Goal: Task Accomplishment & Management: Manage account settings

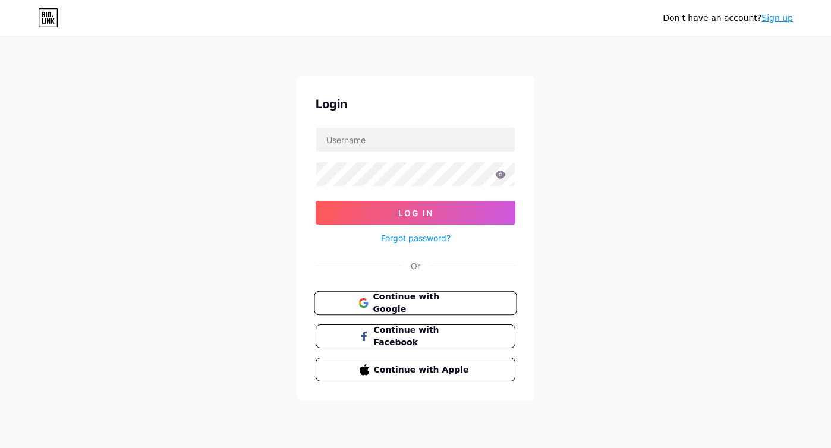
click at [391, 305] on span "Continue with Google" at bounding box center [422, 304] width 99 height 26
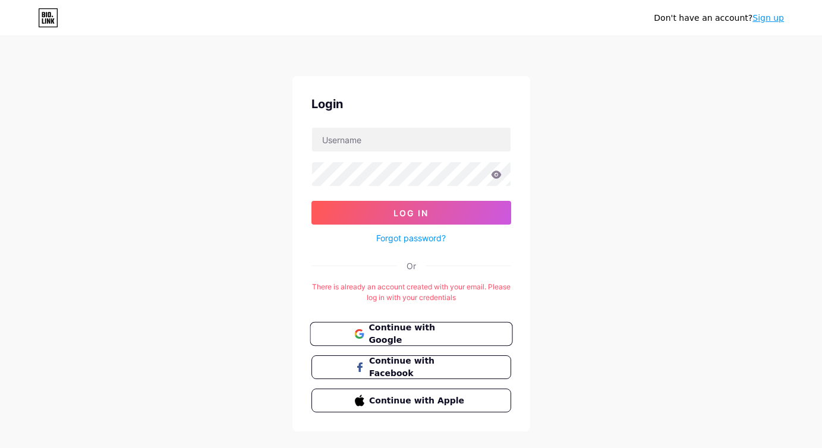
click at [426, 334] on span "Continue with Google" at bounding box center [418, 335] width 99 height 26
click at [367, 138] on input "text" at bounding box center [411, 140] width 199 height 24
type input "mein"
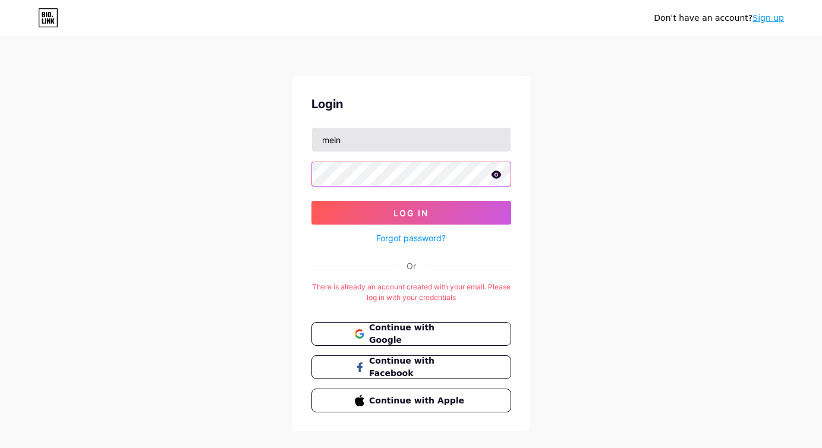
click at [312, 201] on button "Log In" at bounding box center [412, 213] width 200 height 24
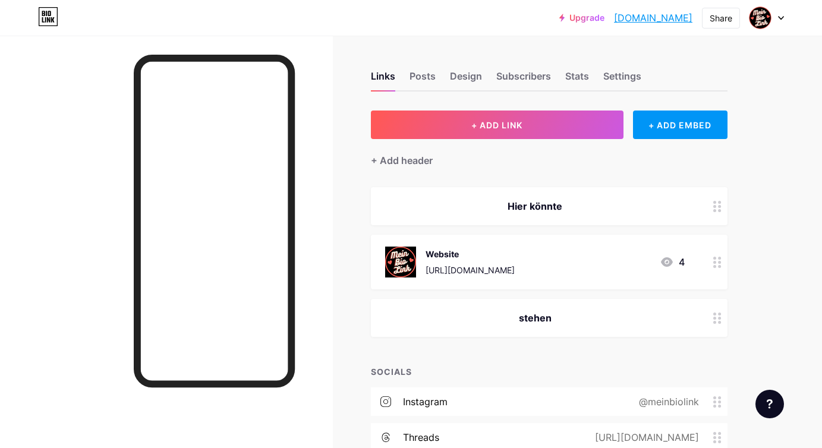
scroll to position [277, 0]
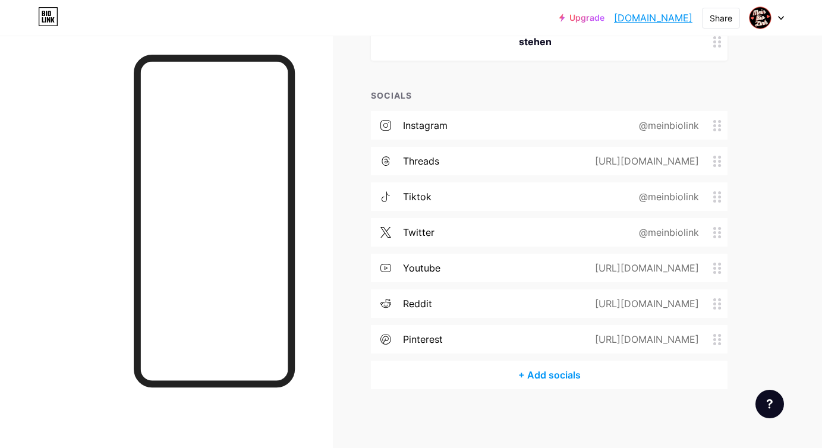
click at [625, 196] on div "@meinbiolink" at bounding box center [666, 197] width 93 height 14
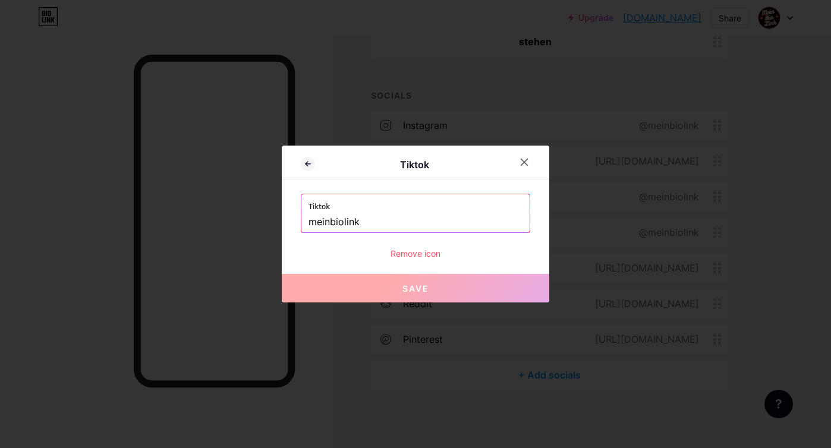
click at [309, 222] on input "meinbiolink" at bounding box center [416, 222] width 214 height 20
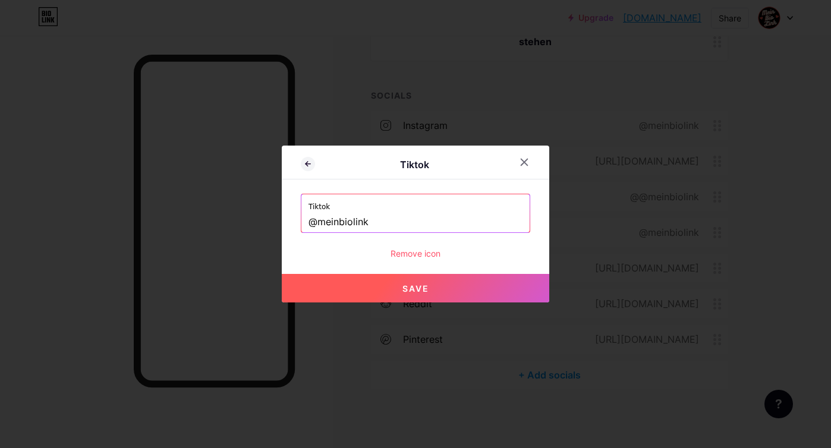
click at [415, 293] on span "Save" at bounding box center [416, 289] width 27 height 10
type input "https://tiktok.com/@meinbiolink"
